Goal: Navigation & Orientation: Understand site structure

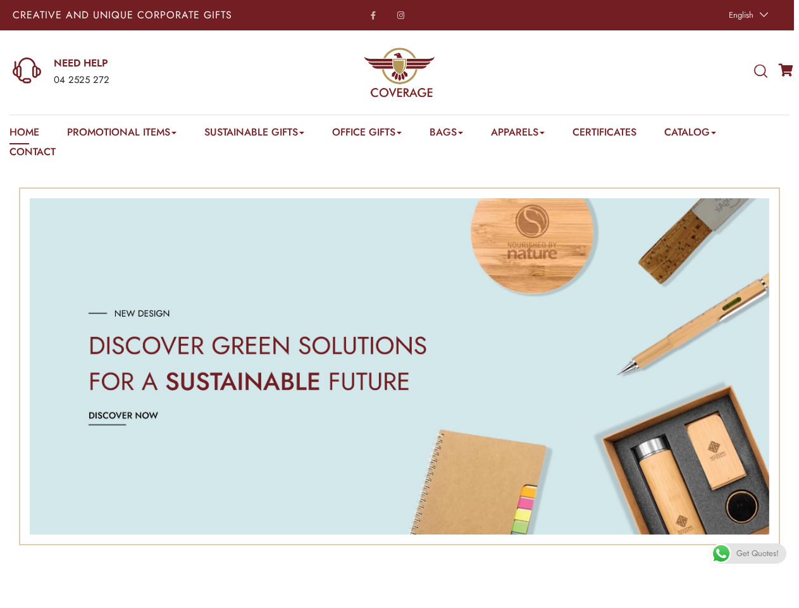
click at [399, 304] on div "Image Carousel" at bounding box center [400, 366] width 740 height 337
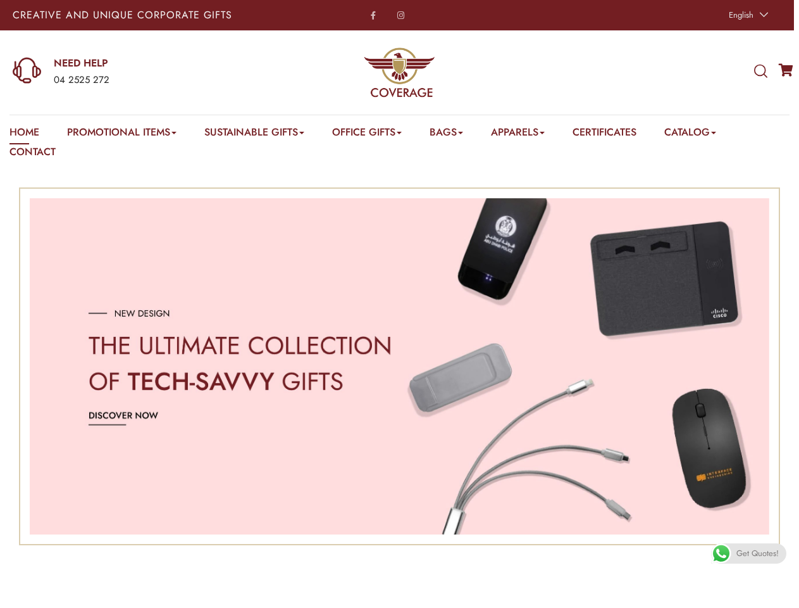
click at [747, 15] on span "English" at bounding box center [741, 15] width 25 height 12
click at [136, 72] on div "04 2525 272" at bounding box center [157, 80] width 206 height 16
click at [761, 72] on icon at bounding box center [760, 72] width 13 height 14
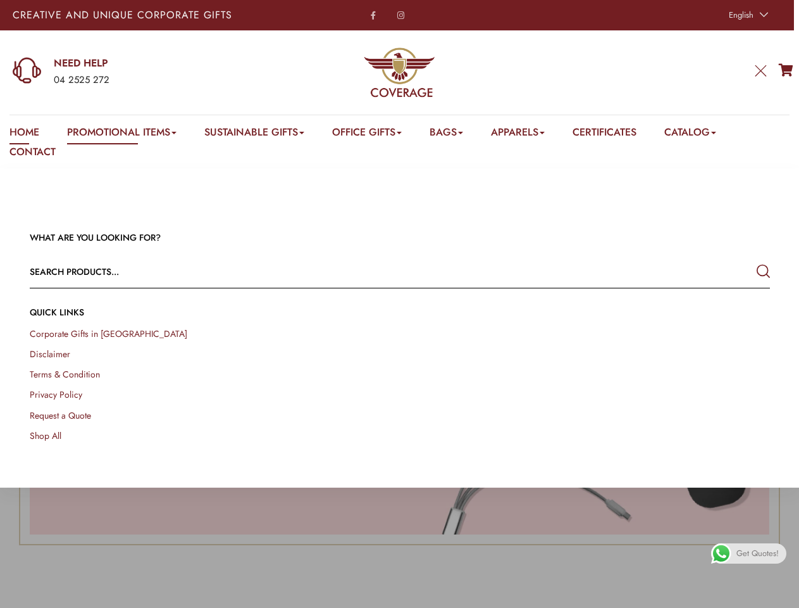
click at [123, 134] on link "Promotional Items" at bounding box center [121, 135] width 109 height 20
click at [374, 134] on link "Office Gifts" at bounding box center [367, 135] width 70 height 20
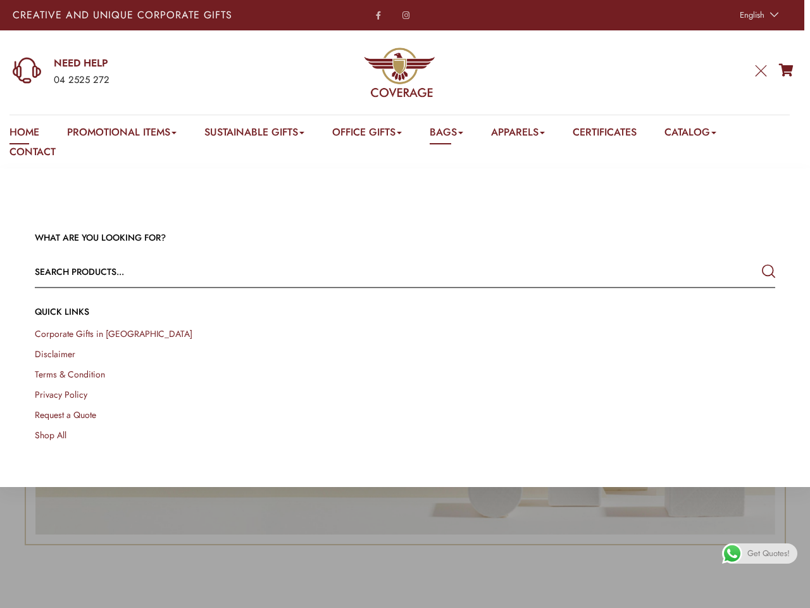
click at [456, 134] on link "Bags" at bounding box center [447, 135] width 34 height 20
click at [531, 134] on link "Apparels" at bounding box center [518, 135] width 54 height 20
click at [706, 134] on link "Catalog" at bounding box center [691, 135] width 52 height 20
click at [399, 366] on li "Terms & Condition" at bounding box center [405, 373] width 740 height 15
